Goal: Check status: Check status

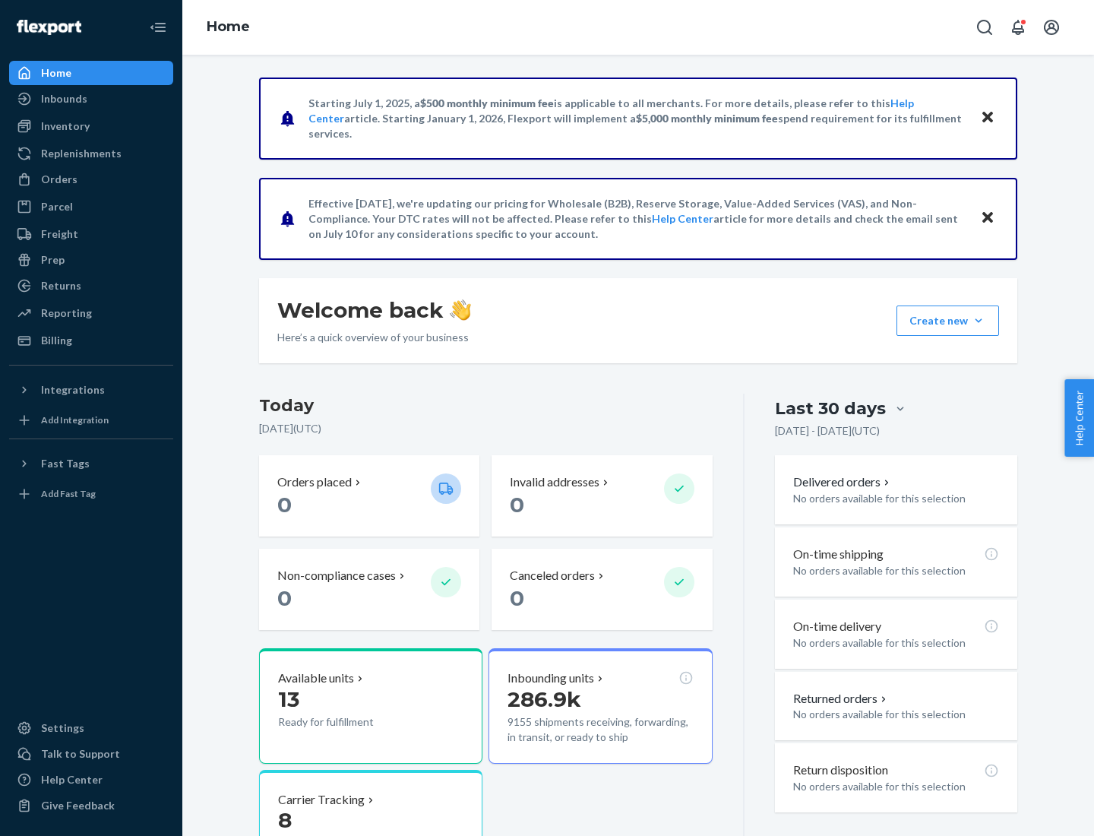
click at [979, 321] on button "Create new Create new inbound Create new order Create new product" at bounding box center [948, 320] width 103 height 30
click at [63, 99] on div "Inbounds" at bounding box center [64, 98] width 46 height 15
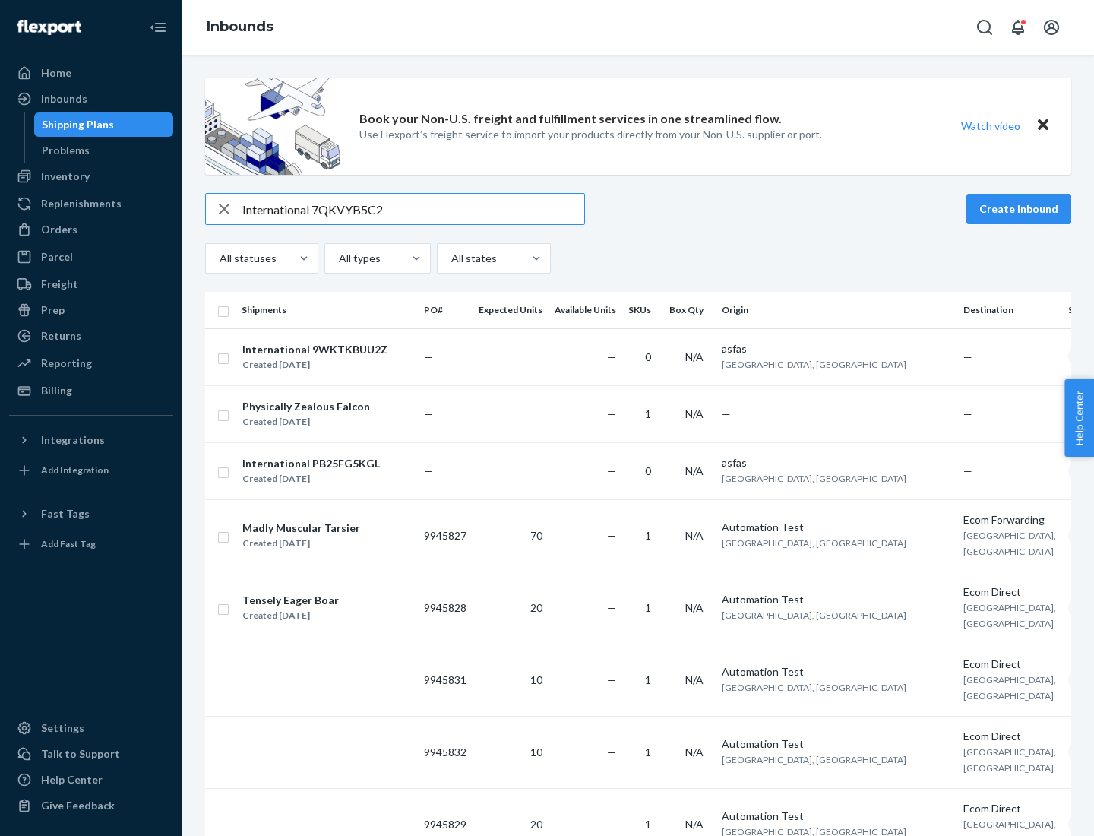
type input "International 7QKVYB5C29"
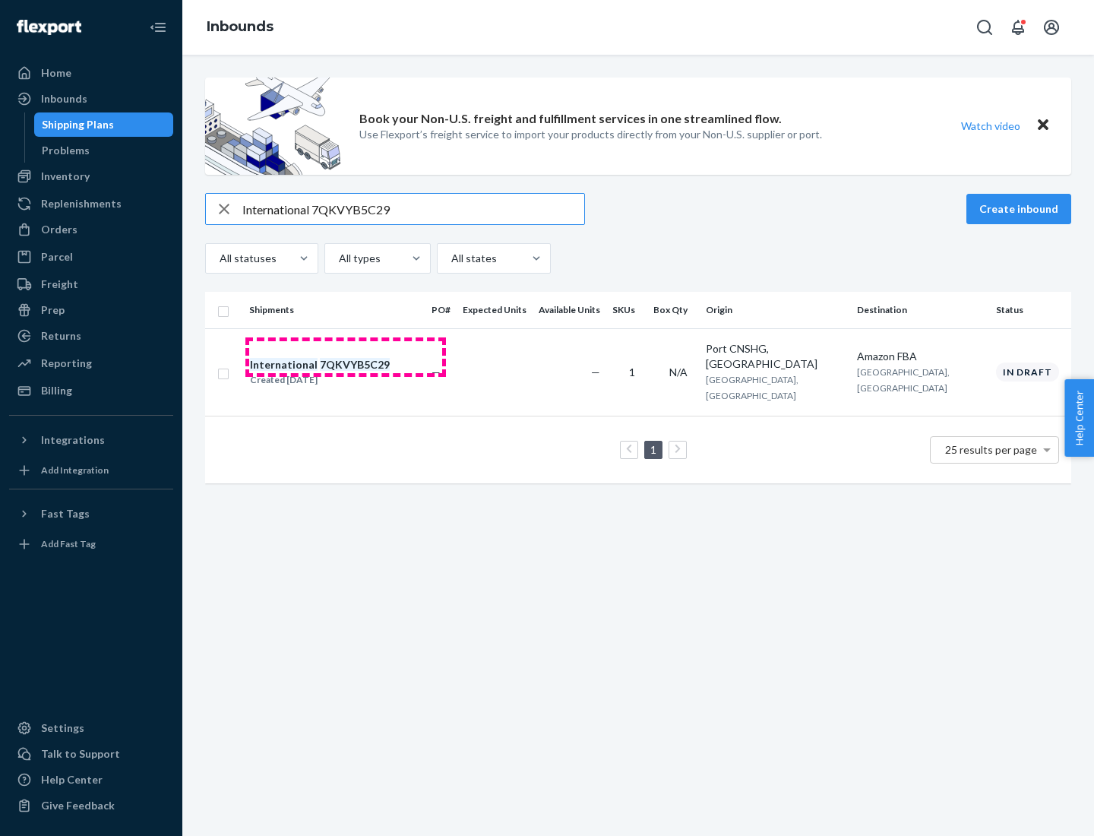
click at [346, 372] on div "Created [DATE]" at bounding box center [320, 379] width 140 height 15
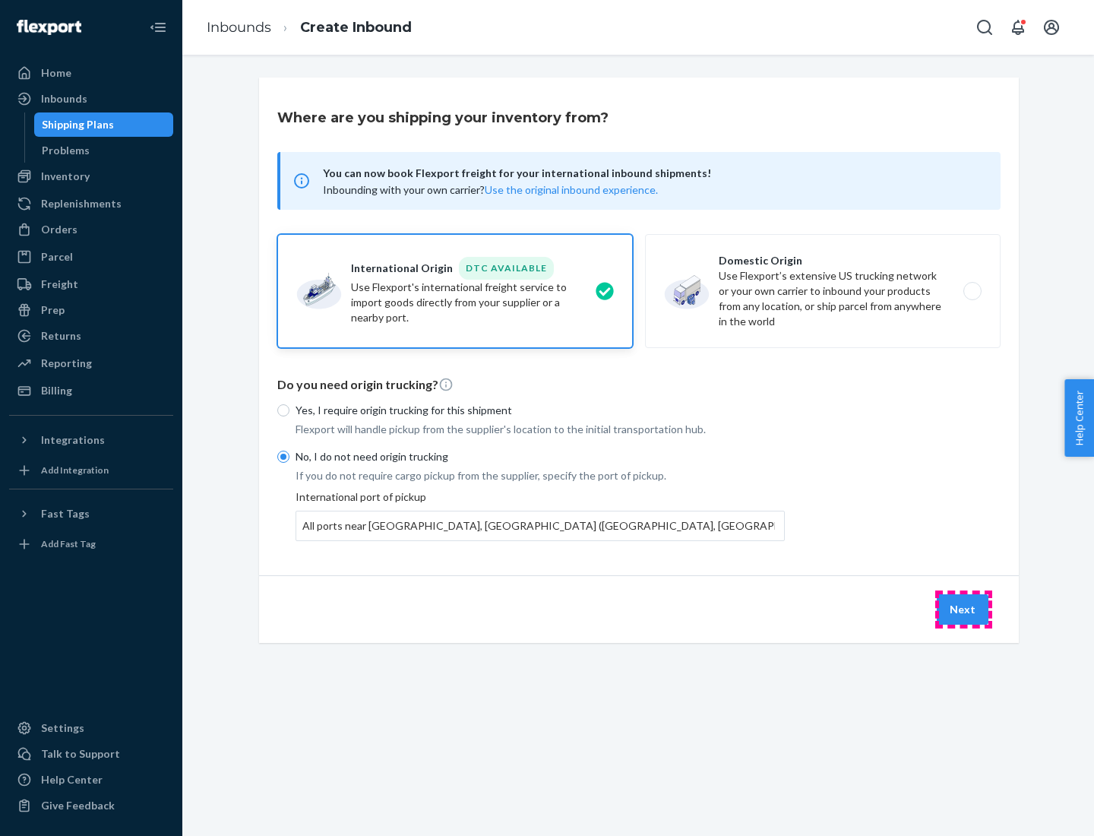
click at [963, 609] on button "Next" at bounding box center [963, 609] width 52 height 30
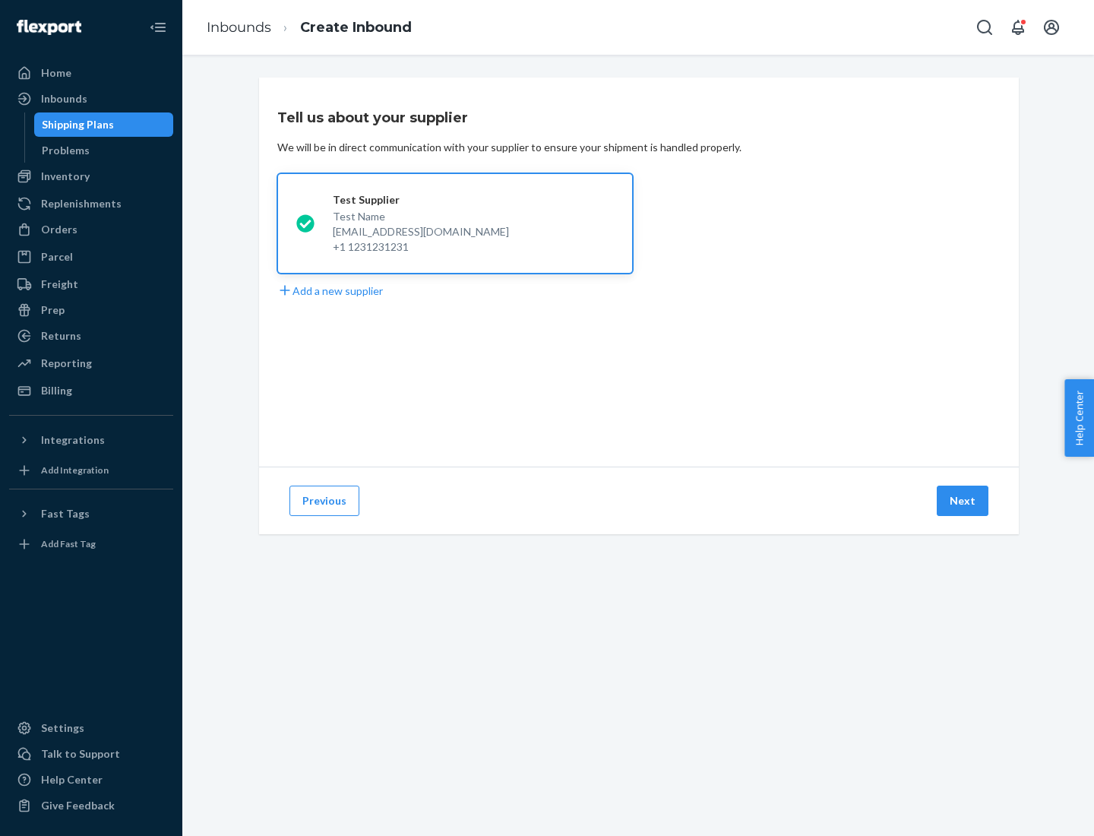
click at [963, 501] on button "Next" at bounding box center [963, 500] width 52 height 30
